Goal: Information Seeking & Learning: Find specific fact

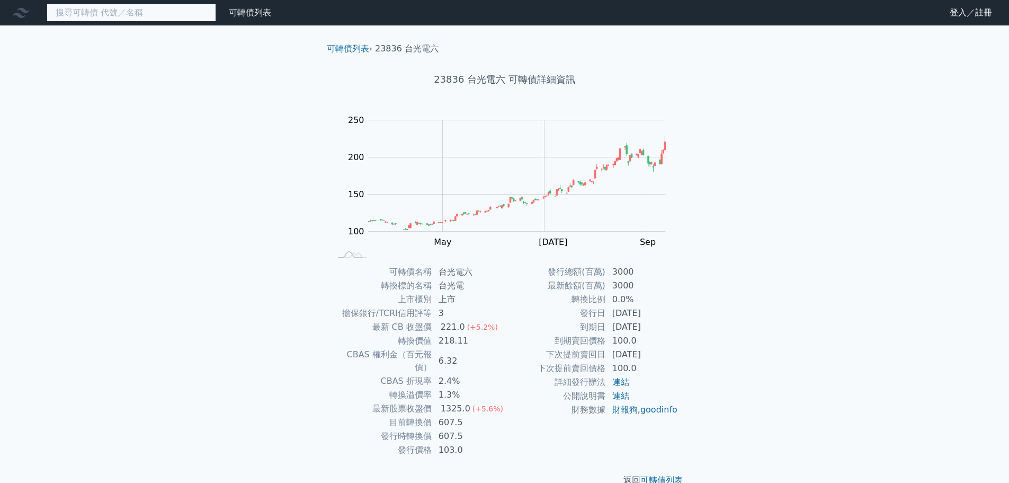
click at [159, 14] on input at bounding box center [132, 13] width 170 height 18
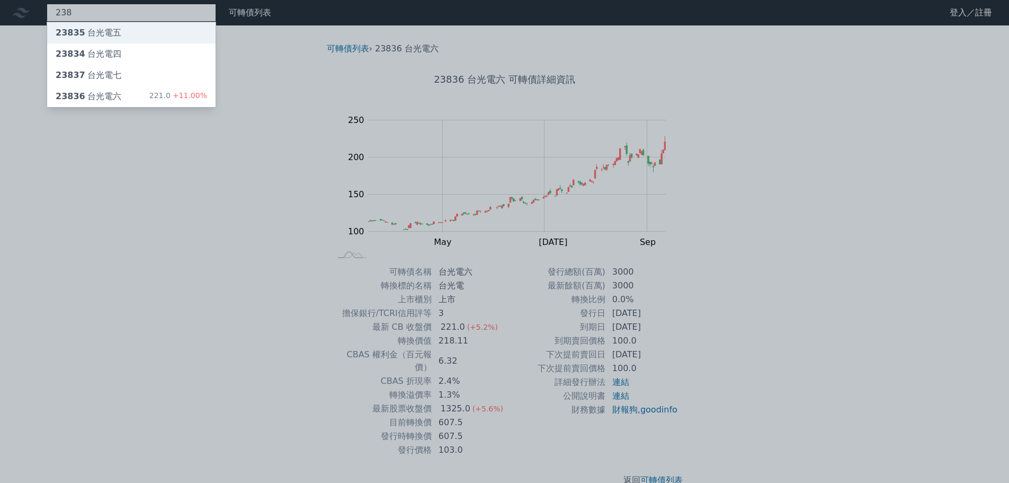
type input "238"
click at [103, 30] on div "23835 台光電五" at bounding box center [89, 32] width 66 height 13
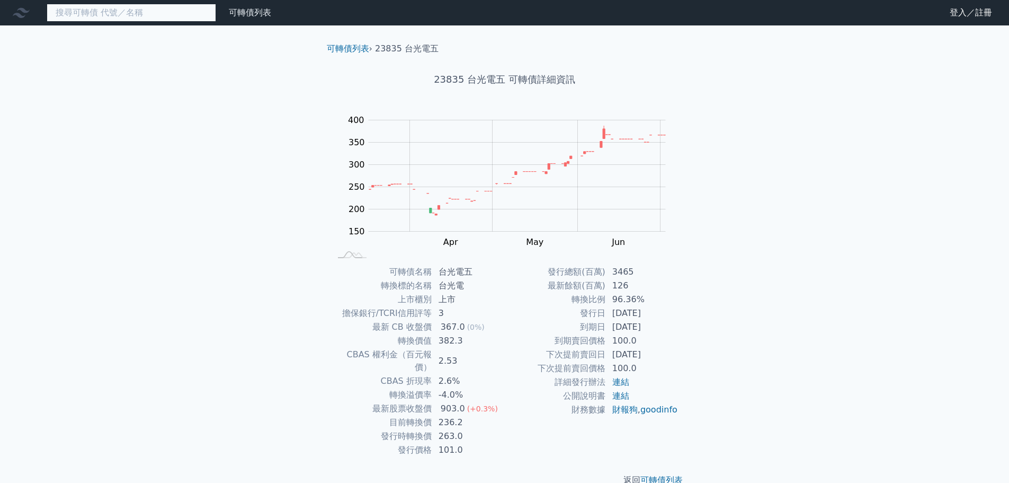
click at [110, 15] on input at bounding box center [132, 13] width 170 height 18
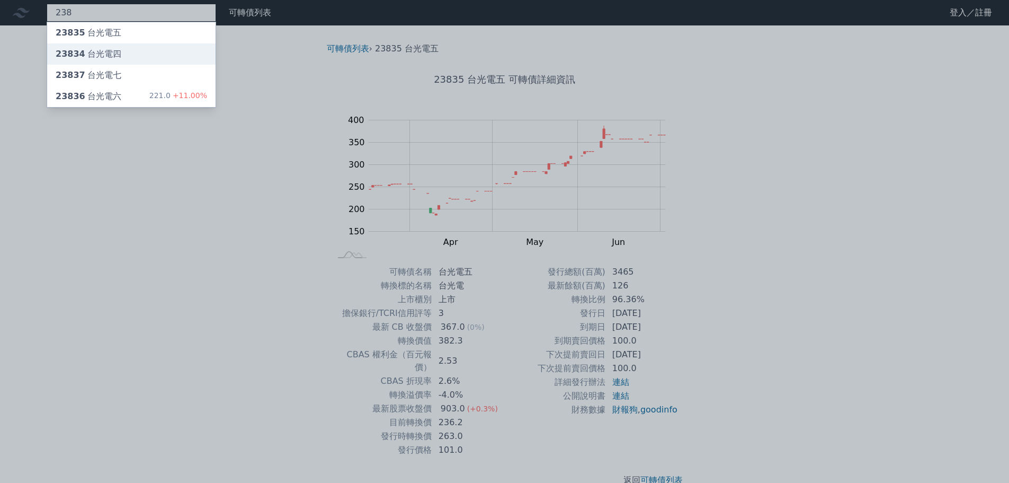
type input "238"
click at [88, 54] on div "23834 台光電四" at bounding box center [89, 54] width 66 height 13
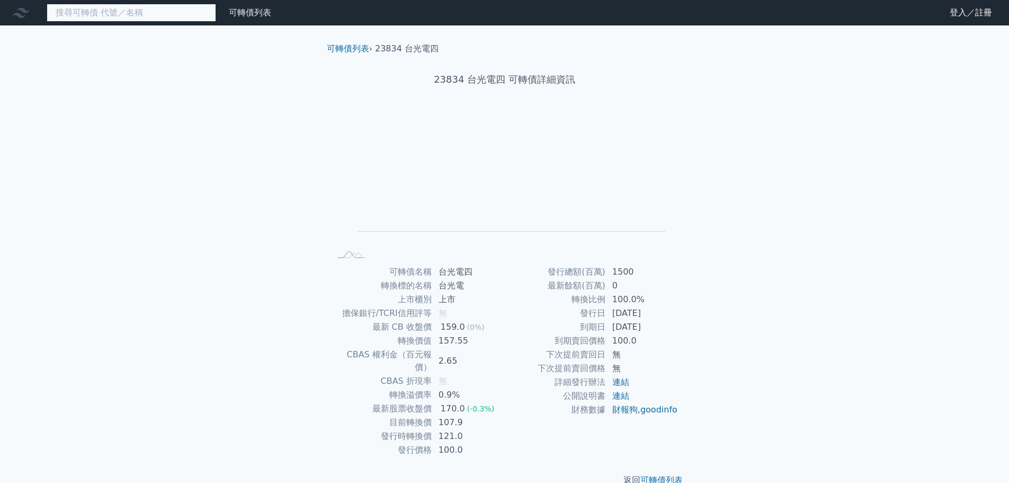
click at [81, 13] on input at bounding box center [132, 13] width 170 height 18
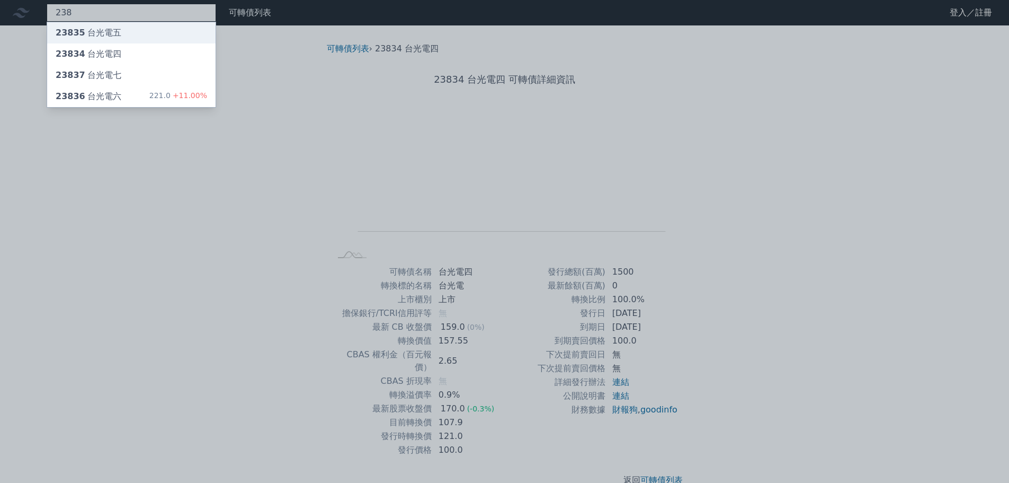
type input "238"
click at [100, 34] on div "23835 台光電五" at bounding box center [89, 32] width 66 height 13
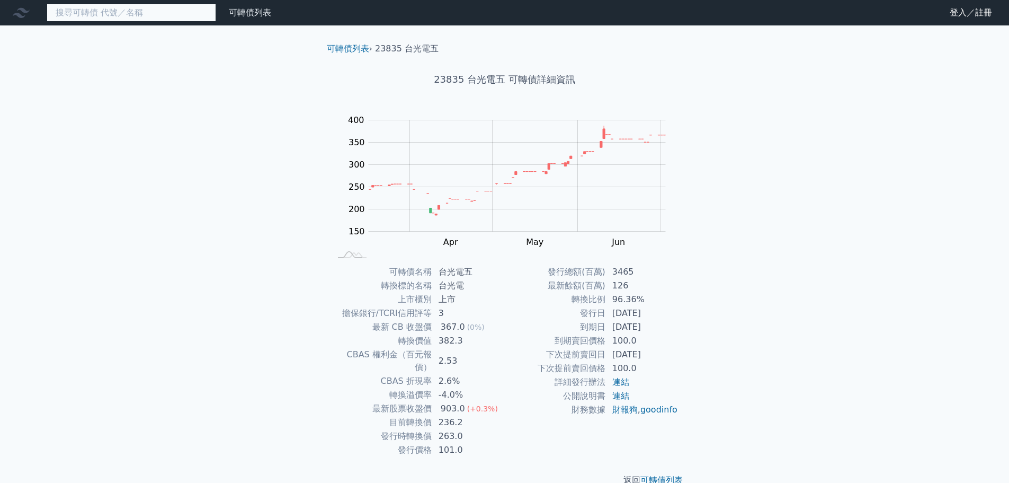
click at [108, 13] on input at bounding box center [132, 13] width 170 height 18
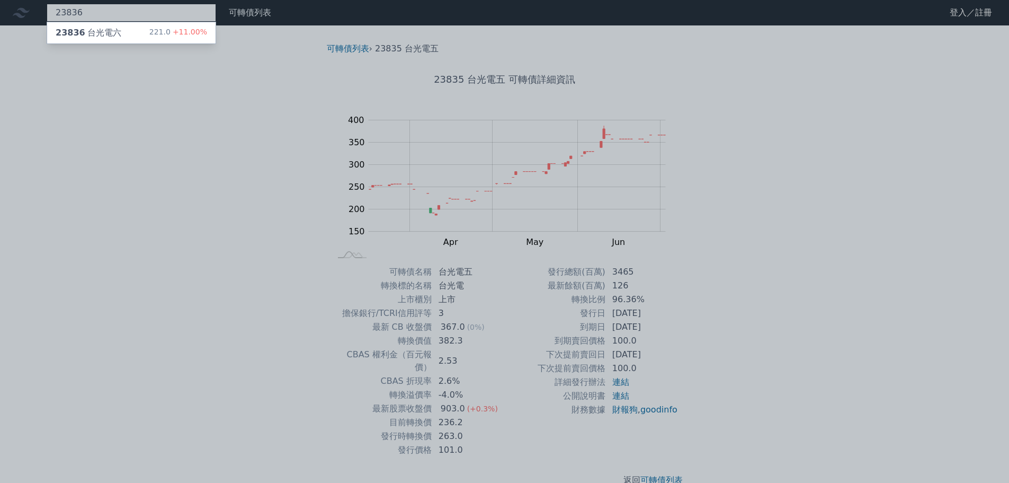
type input "23836"
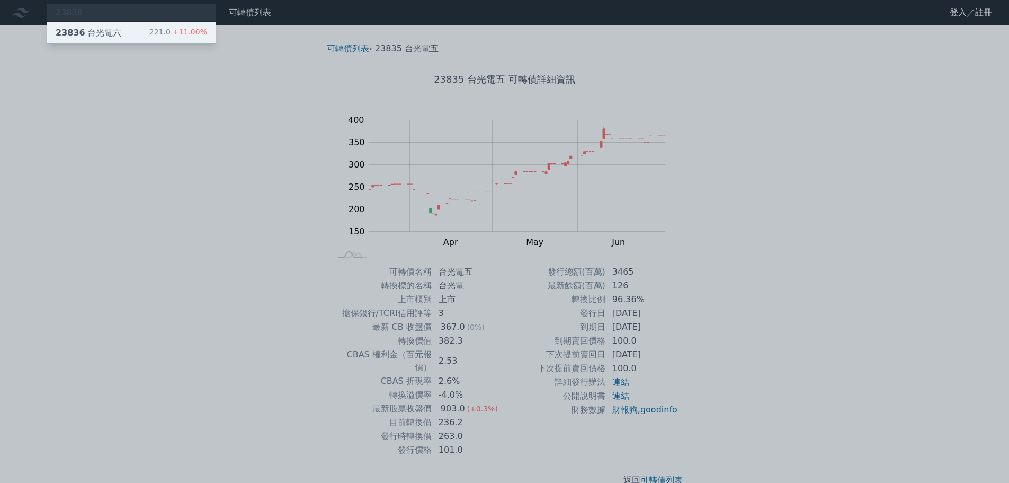
click at [112, 35] on div "23836 台光電六" at bounding box center [89, 32] width 66 height 13
